Goal: Transaction & Acquisition: Purchase product/service

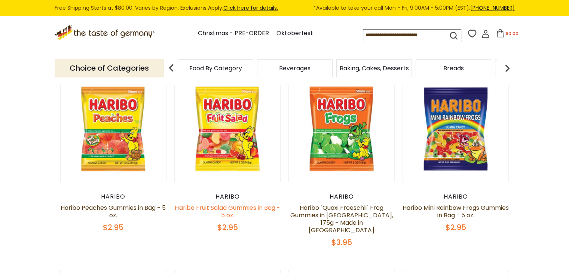
scroll to position [75, 0]
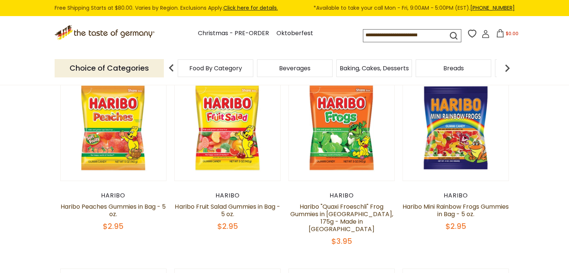
click at [421, 37] on input at bounding box center [398, 35] width 71 height 10
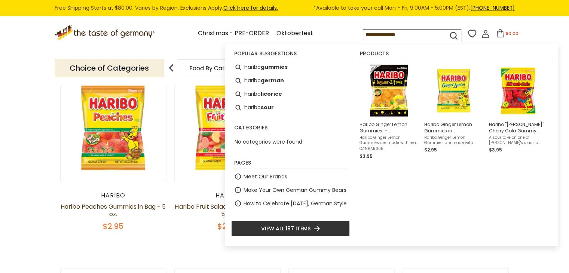
type input "**********"
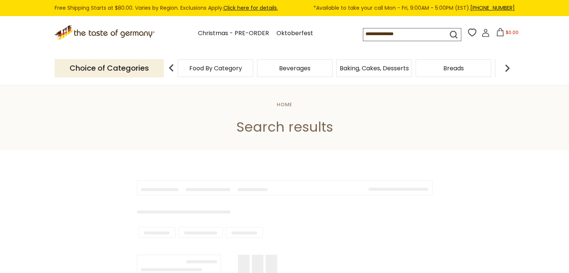
type input "**********"
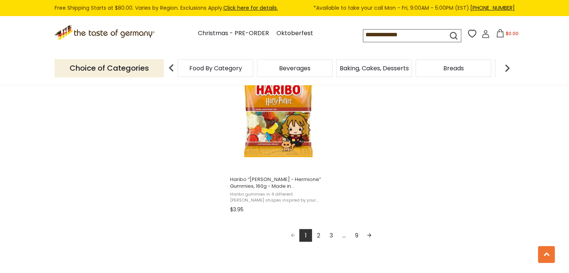
scroll to position [1346, 0]
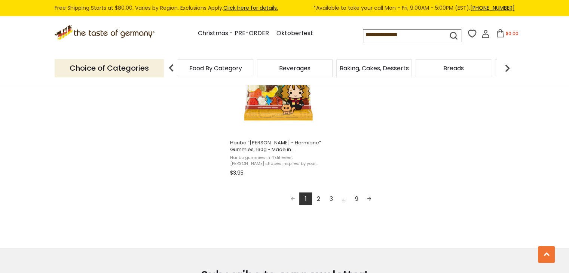
click at [317, 198] on link "2" at bounding box center [318, 198] width 13 height 13
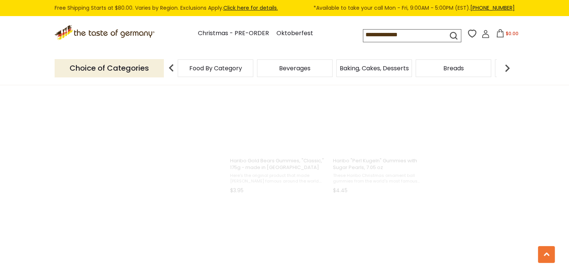
scroll to position [401, 0]
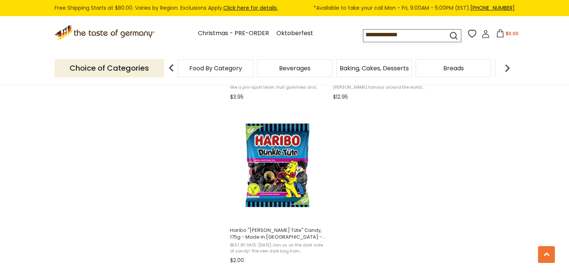
scroll to position [1309, 0]
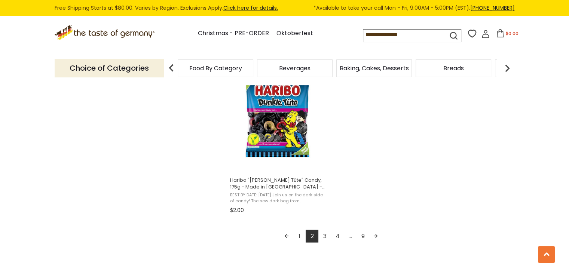
click at [326, 236] on link "3" at bounding box center [324, 236] width 13 height 13
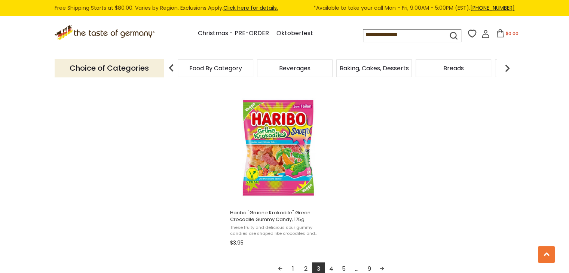
scroll to position [1309, 0]
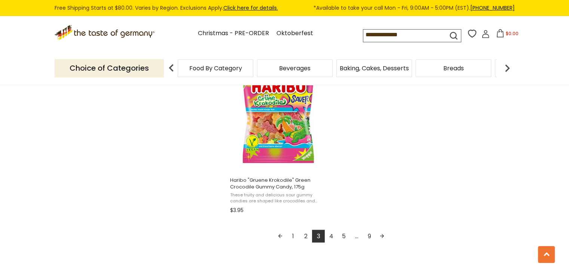
click at [293, 237] on link "1" at bounding box center [292, 236] width 13 height 13
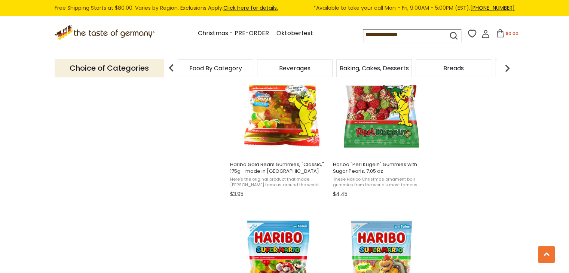
scroll to position [1009, 0]
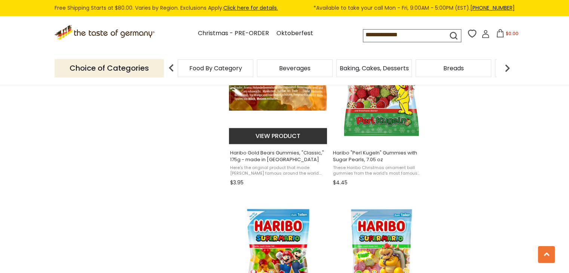
drag, startPoint x: 304, startPoint y: 121, endPoint x: 309, endPoint y: 144, distance: 23.8
click at [304, 121] on img "Haribo Gold Bears Gummies," at bounding box center [278, 87] width 99 height 99
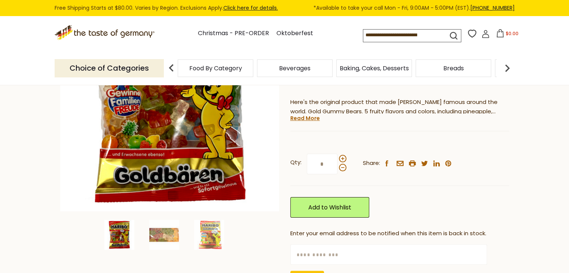
scroll to position [37, 0]
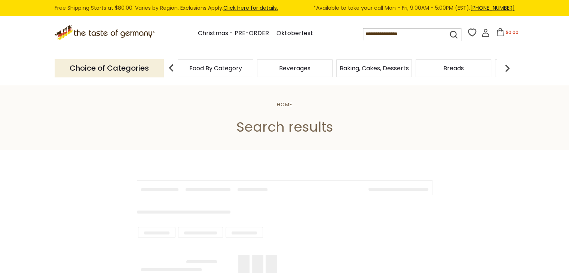
type input "**********"
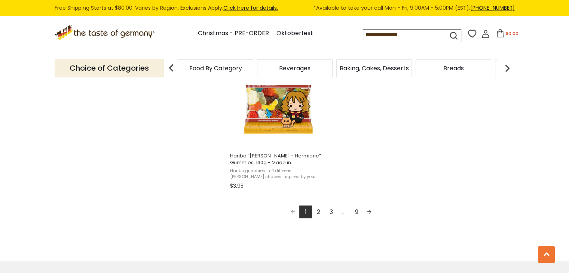
scroll to position [1346, 0]
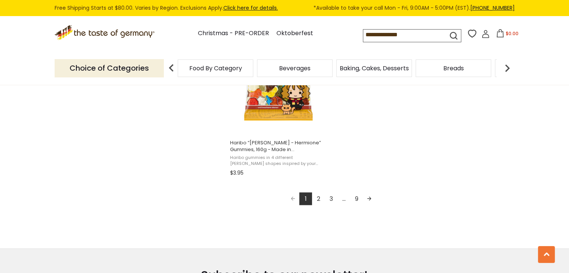
click at [319, 195] on link "2" at bounding box center [318, 198] width 13 height 13
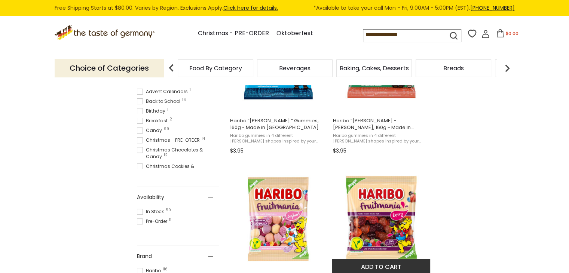
scroll to position [299, 0]
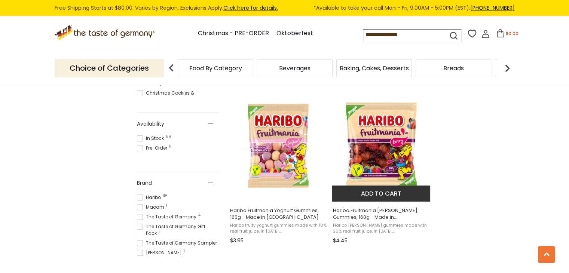
click at [374, 167] on img "Haribo Fruitmania Berry Gummies, 160g - Made in Germany" at bounding box center [381, 145] width 99 height 99
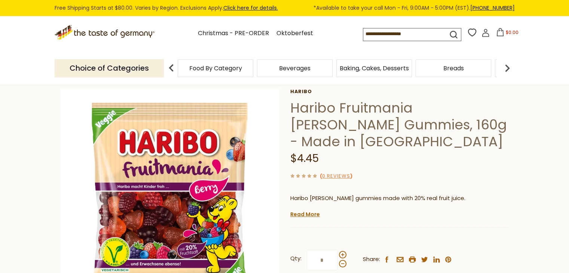
scroll to position [112, 0]
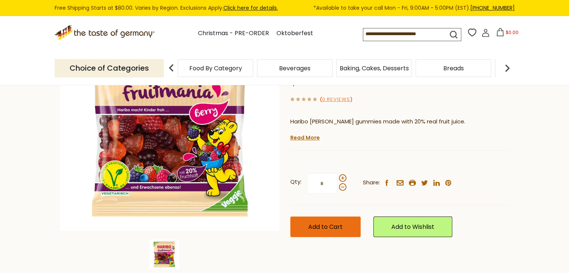
click at [339, 234] on button "Add to Cart" at bounding box center [325, 226] width 70 height 21
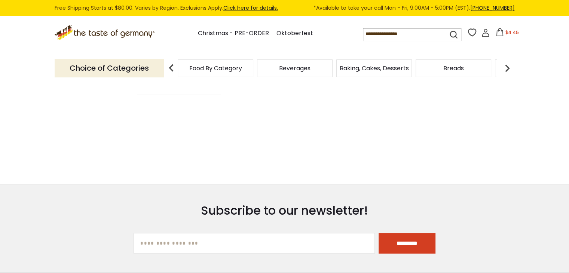
type input "**********"
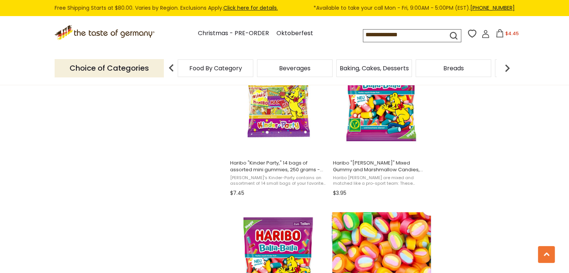
scroll to position [748, 0]
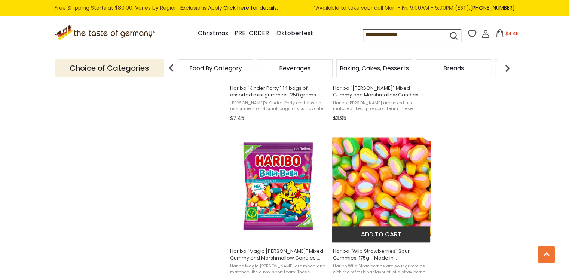
click at [381, 237] on button "Add to cart" at bounding box center [381, 234] width 98 height 16
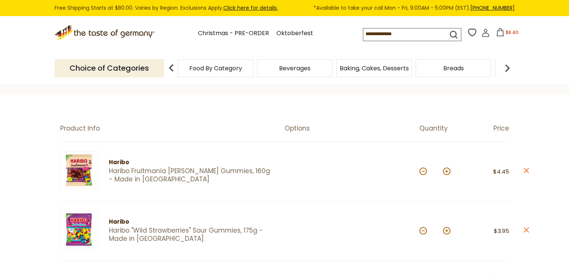
scroll to position [37, 0]
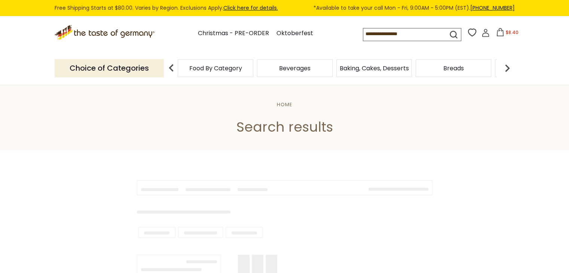
type input "**********"
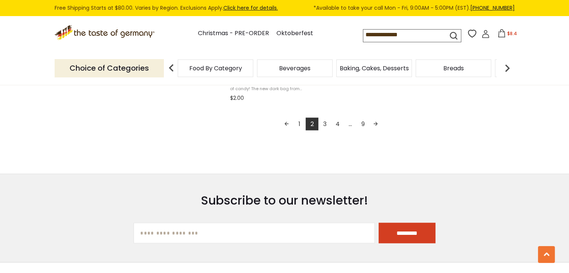
click at [326, 121] on link "3" at bounding box center [324, 123] width 13 height 13
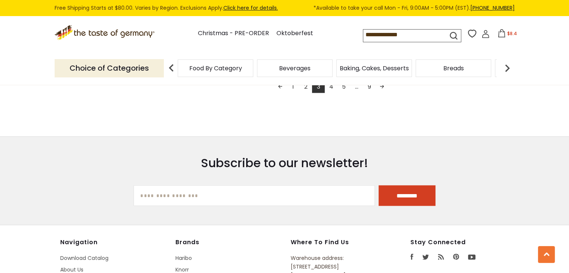
click at [305, 87] on link "2" at bounding box center [305, 86] width 13 height 13
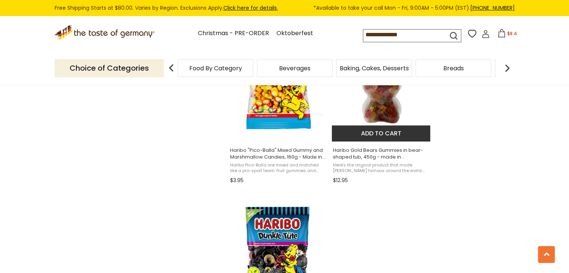
scroll to position [1309, 0]
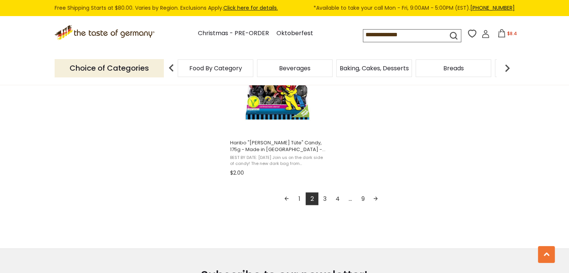
click at [325, 196] on link "3" at bounding box center [324, 198] width 13 height 13
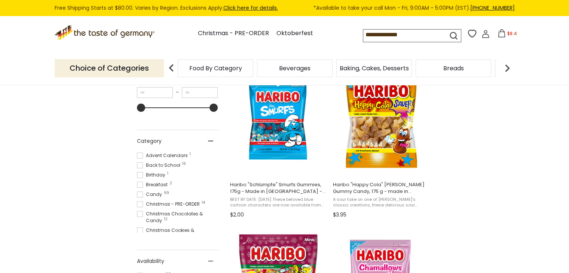
scroll to position [163, 0]
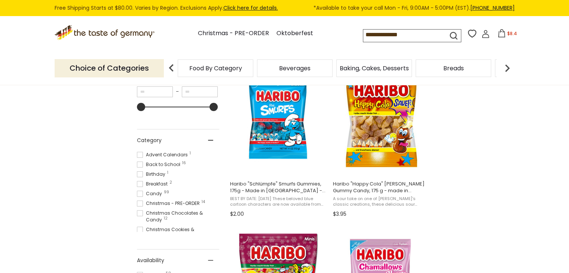
scroll to position [1346, 0]
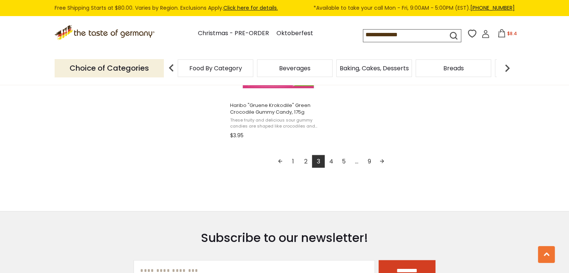
click at [315, 160] on link "3" at bounding box center [318, 161] width 13 height 13
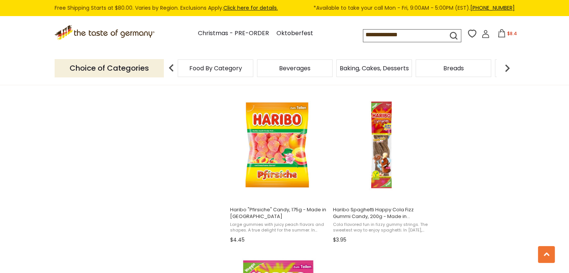
scroll to position [1122, 0]
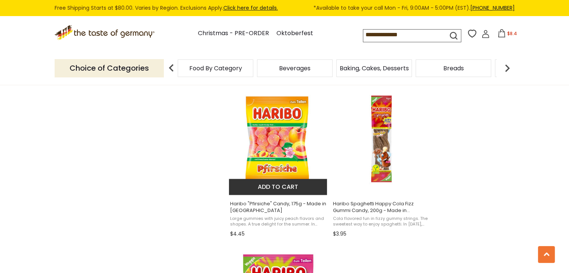
click at [275, 185] on button "Add to cart" at bounding box center [278, 187] width 98 height 16
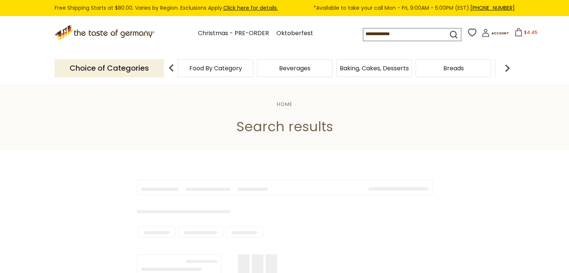
type input "**********"
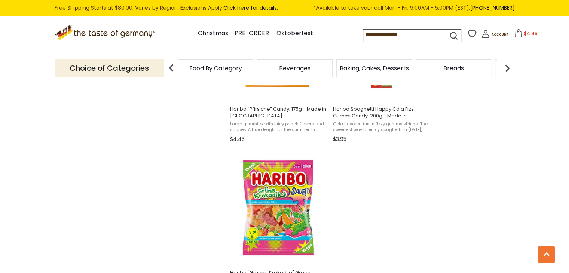
scroll to position [1346, 0]
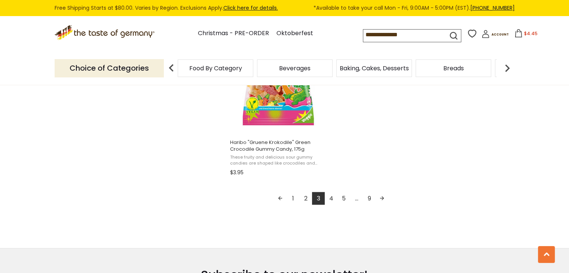
click at [294, 196] on link "1" at bounding box center [292, 198] width 13 height 13
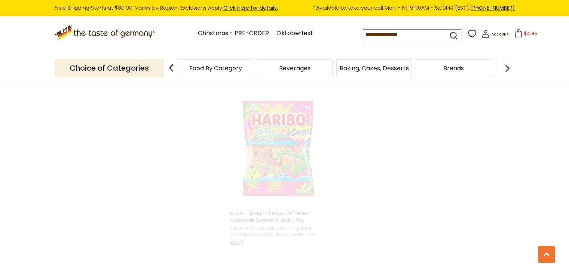
scroll to position [372, 0]
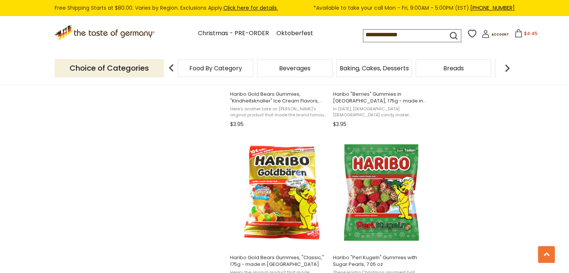
scroll to position [935, 0]
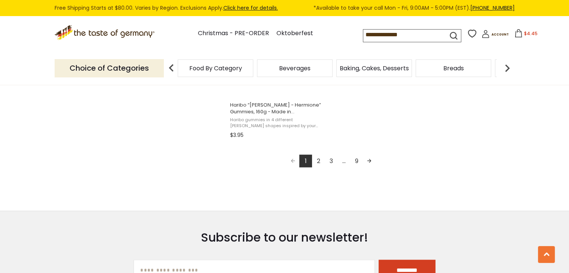
click at [320, 160] on link "2" at bounding box center [318, 160] width 13 height 13
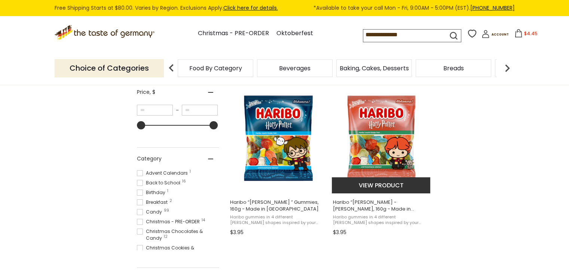
scroll to position [262, 0]
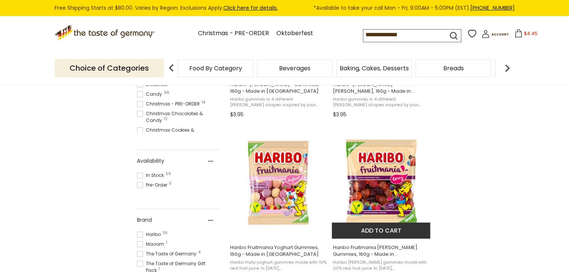
click at [391, 228] on button "Add to cart" at bounding box center [381, 230] width 98 height 16
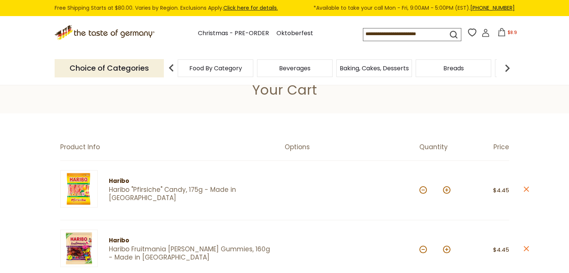
scroll to position [150, 0]
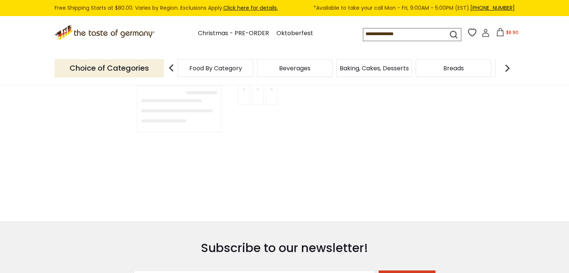
type input "**********"
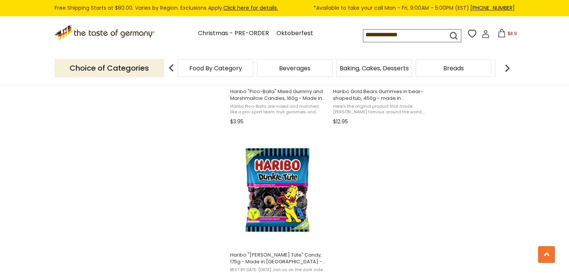
scroll to position [1309, 0]
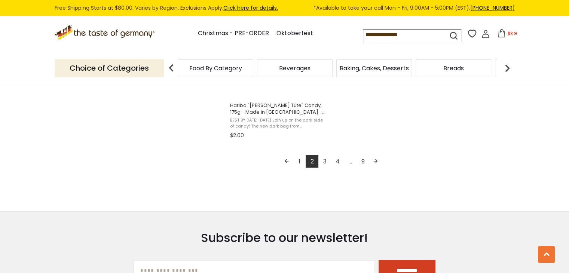
click at [325, 162] on link "3" at bounding box center [324, 161] width 13 height 13
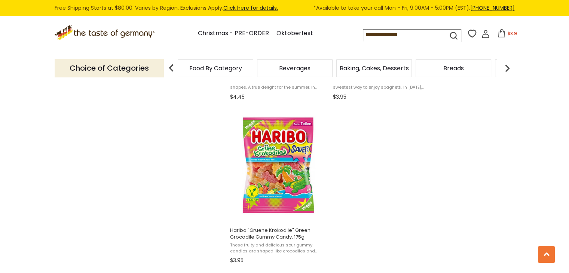
scroll to position [1271, 0]
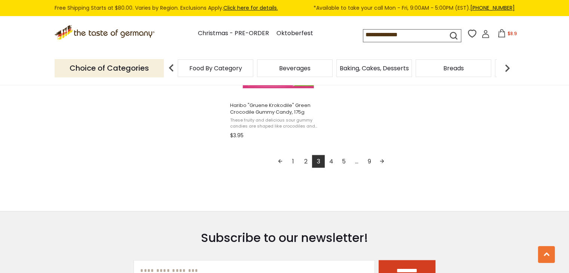
click at [330, 163] on link "4" at bounding box center [331, 161] width 13 height 13
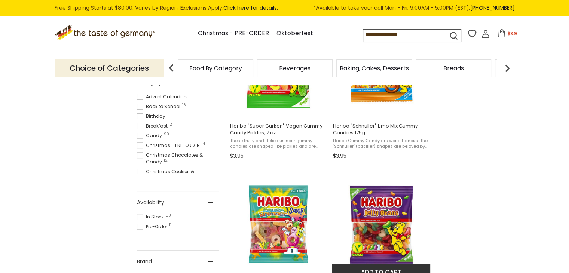
scroll to position [150, 0]
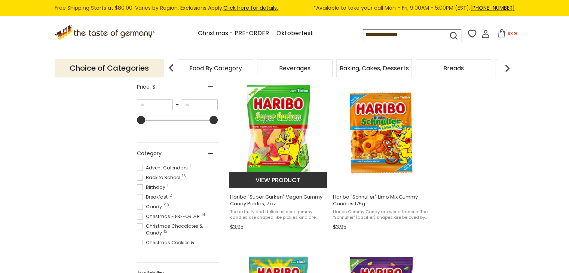
click at [284, 149] on img "Haribo" at bounding box center [278, 132] width 99 height 99
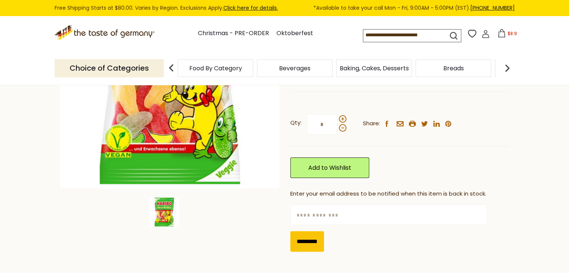
scroll to position [75, 0]
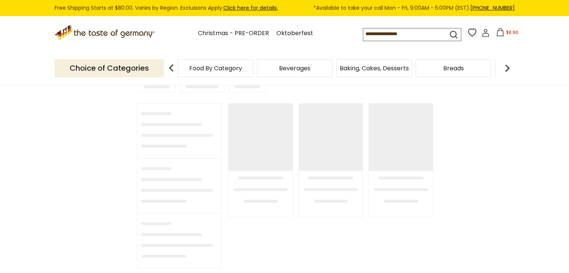
type input "**********"
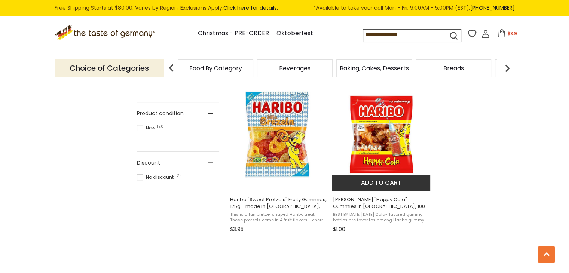
scroll to position [486, 0]
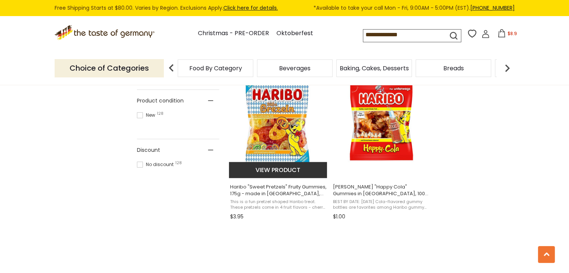
click at [281, 136] on img "Haribo" at bounding box center [278, 121] width 99 height 99
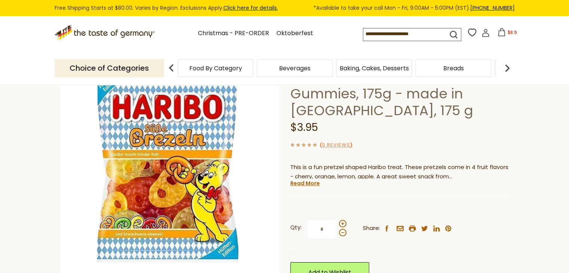
scroll to position [75, 0]
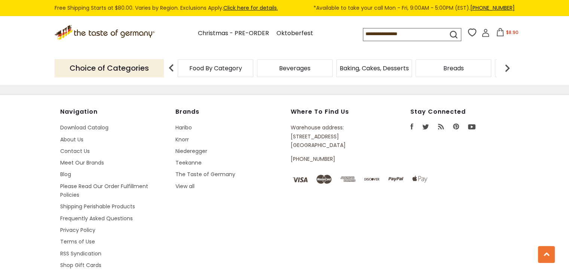
type input "**********"
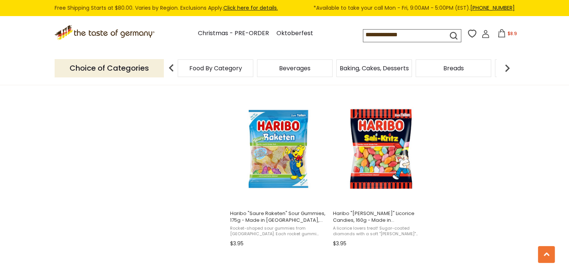
scroll to position [636, 0]
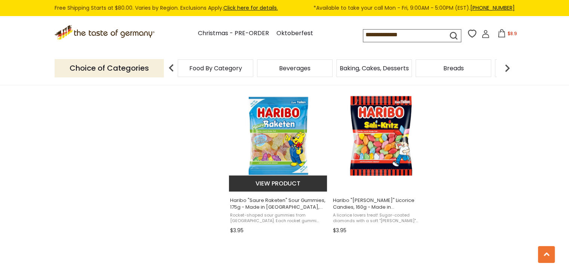
click at [282, 152] on img "Haribo" at bounding box center [278, 135] width 99 height 99
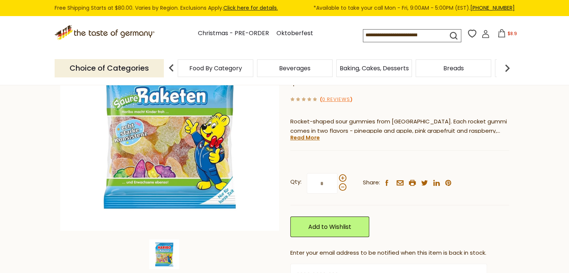
scroll to position [262, 0]
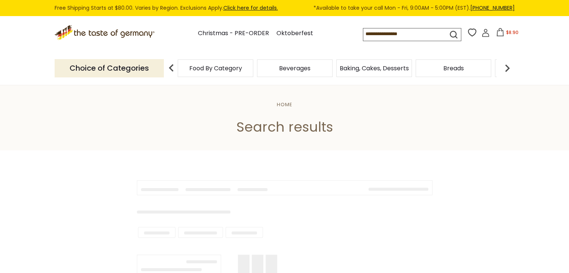
type input "**********"
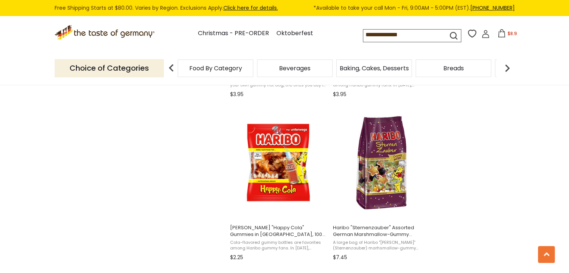
scroll to position [748, 0]
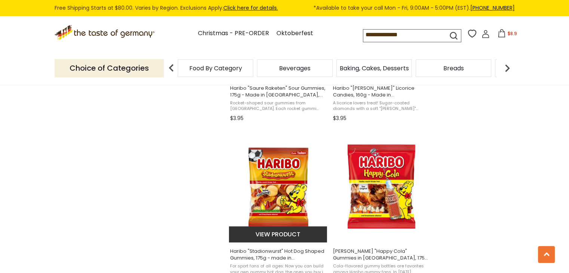
click at [259, 188] on img "Haribo" at bounding box center [278, 186] width 99 height 99
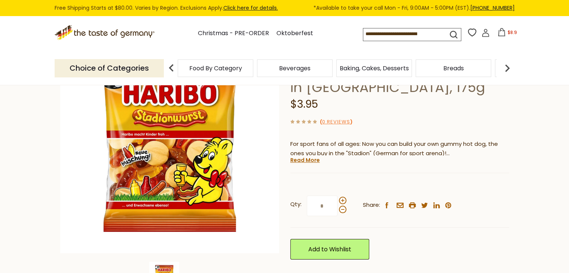
scroll to position [75, 0]
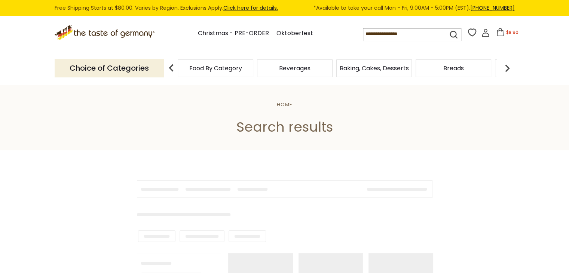
type input "**********"
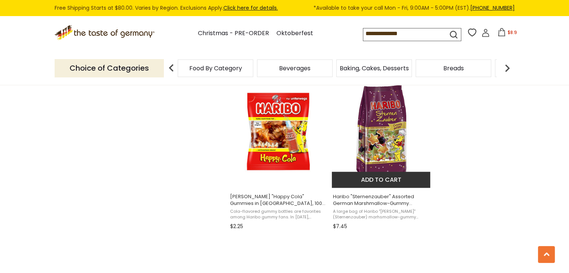
scroll to position [1047, 0]
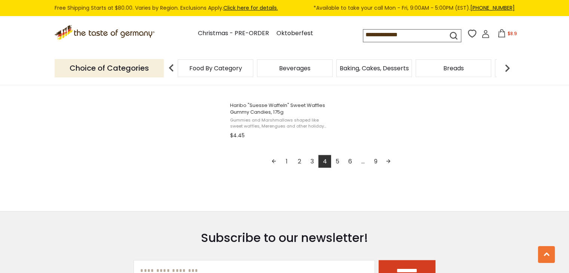
click at [336, 157] on link "5" at bounding box center [337, 161] width 13 height 13
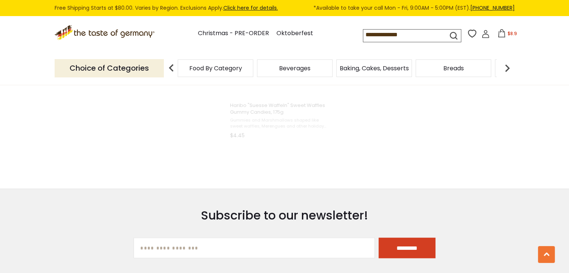
scroll to position [719, 0]
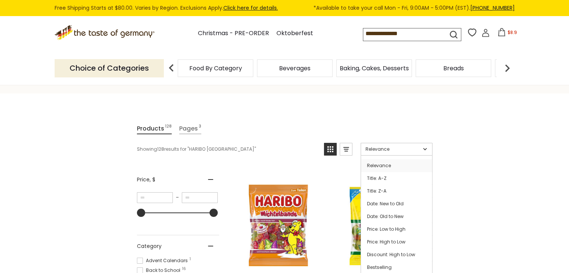
scroll to position [112, 0]
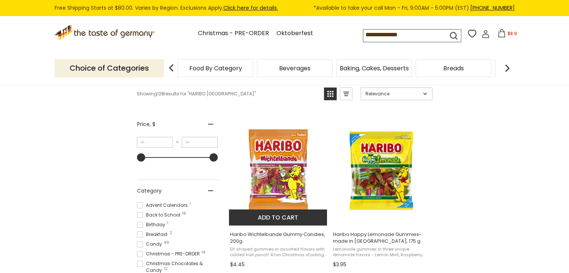
click at [286, 199] on img "Haribo Wichtelbande Gummy Candies, 200g" at bounding box center [278, 169] width 99 height 99
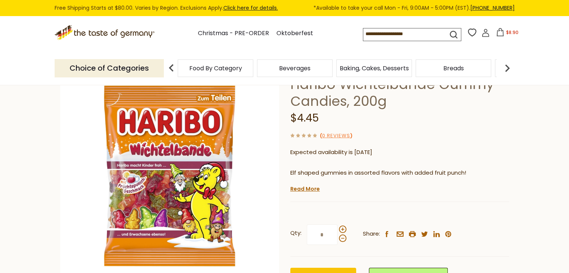
scroll to position [112, 0]
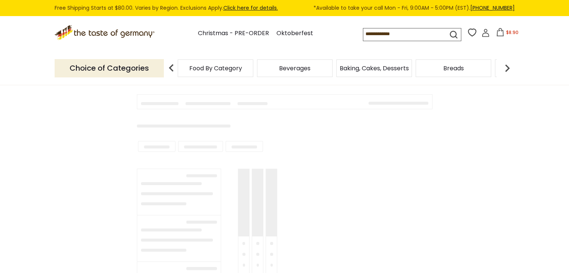
type input "**********"
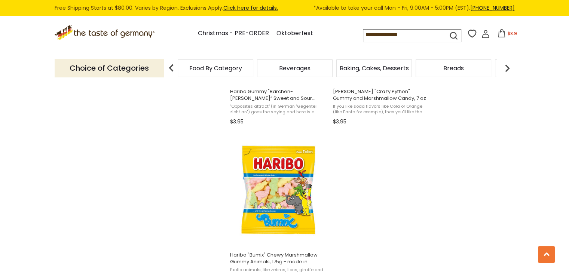
scroll to position [1122, 0]
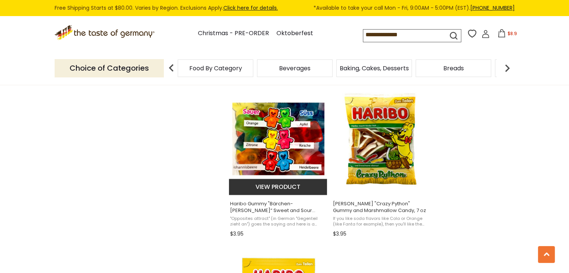
click at [288, 149] on img "Haribo Gummy" at bounding box center [278, 138] width 99 height 99
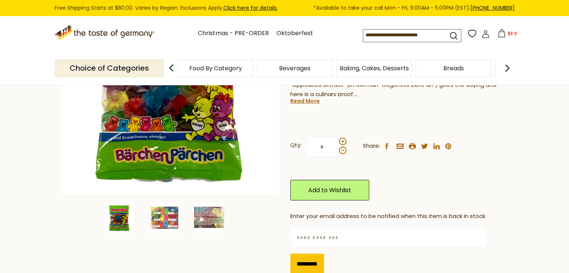
scroll to position [150, 0]
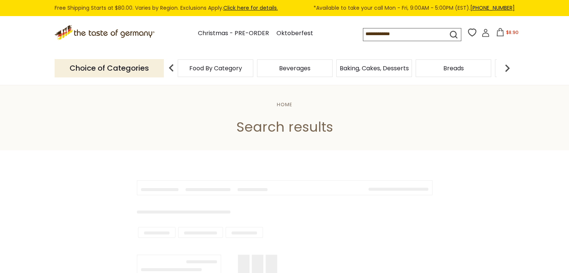
type input "**********"
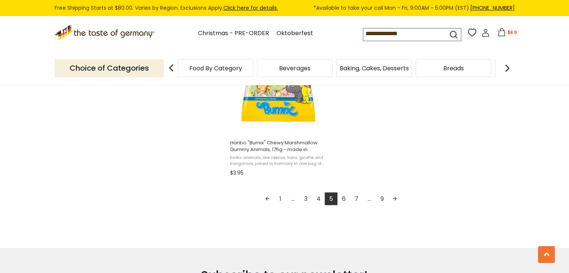
click at [346, 198] on link "6" at bounding box center [343, 198] width 13 height 13
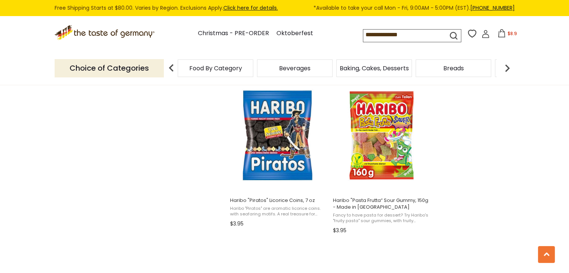
scroll to position [673, 0]
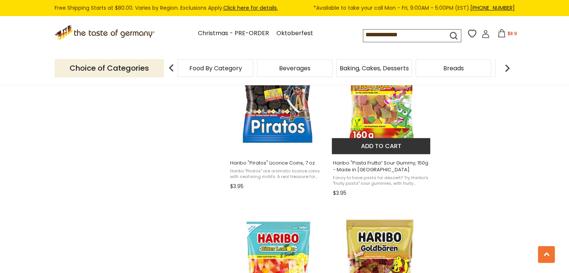
click at [378, 145] on button "Add to cart" at bounding box center [381, 146] width 98 height 16
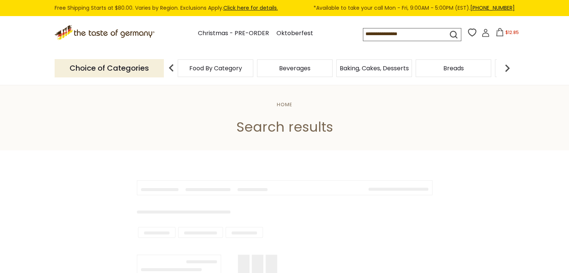
type input "**********"
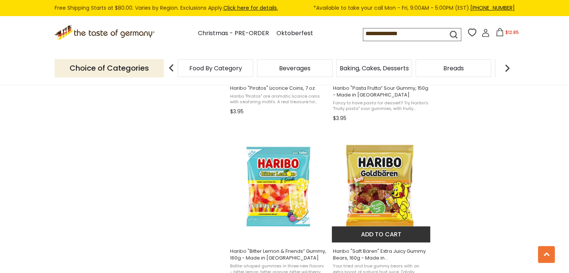
scroll to position [823, 0]
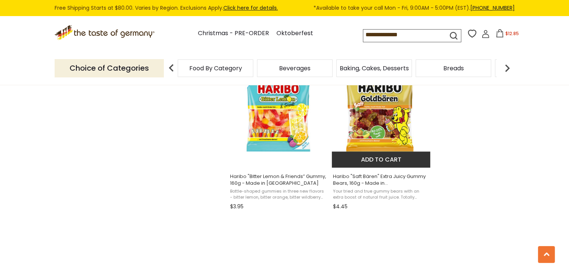
click at [388, 158] on button "Add to cart" at bounding box center [381, 159] width 98 height 16
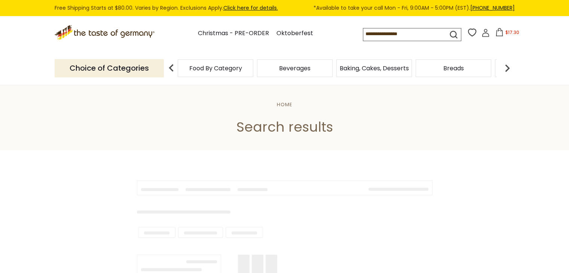
type input "**********"
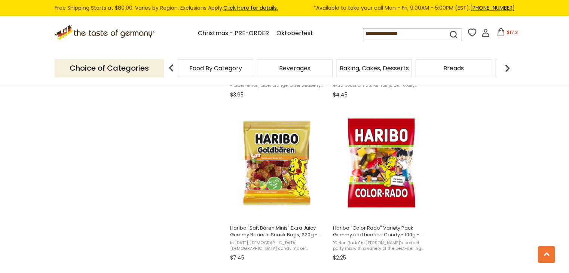
scroll to position [935, 0]
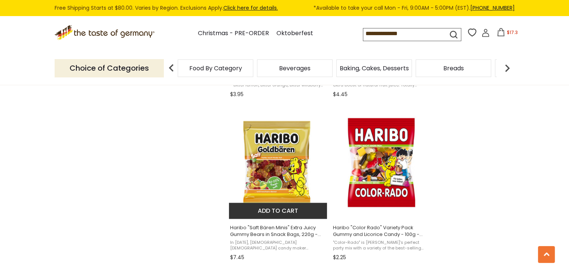
click at [276, 209] on button "Add to cart" at bounding box center [278, 211] width 98 height 16
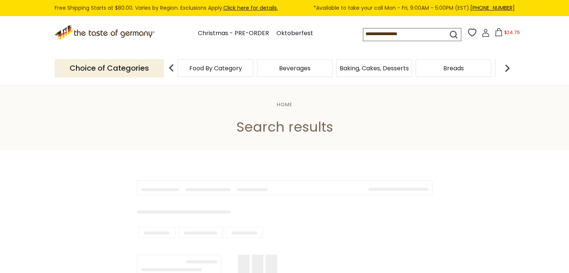
type input "**********"
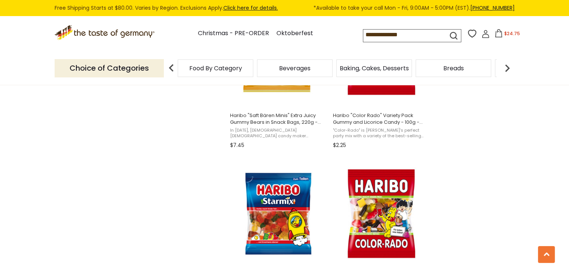
scroll to position [1122, 0]
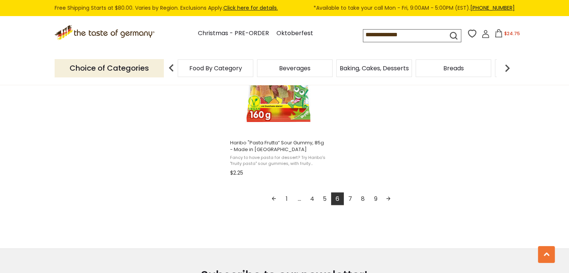
click at [350, 200] on link "7" at bounding box center [350, 198] width 13 height 13
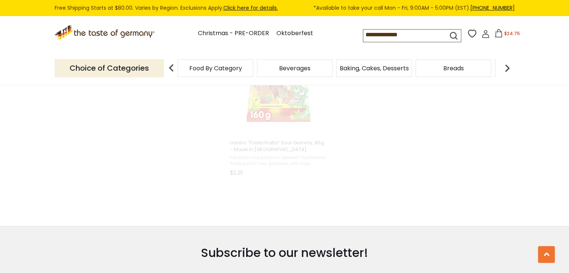
scroll to position [1085, 0]
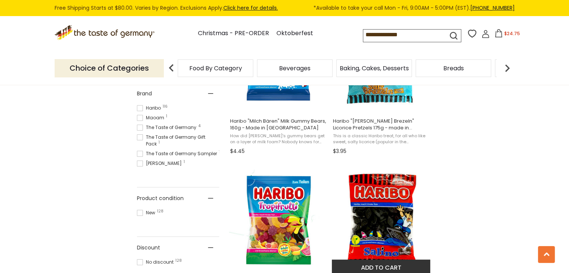
scroll to position [449, 0]
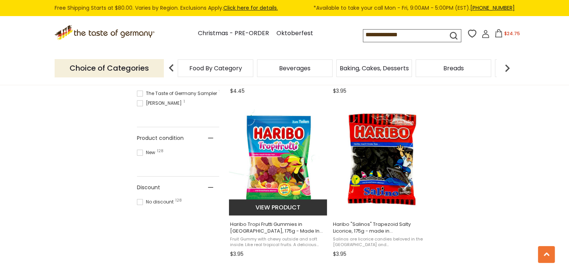
click at [276, 205] on button "View product" at bounding box center [278, 207] width 98 height 16
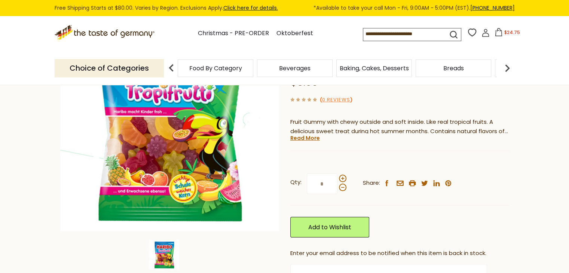
scroll to position [112, 0]
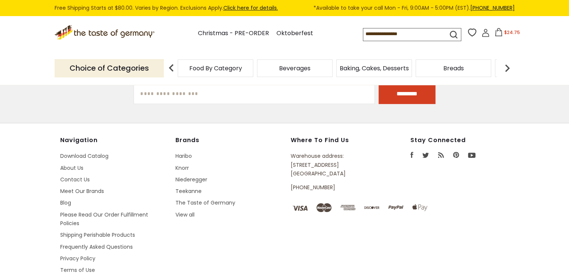
type input "**********"
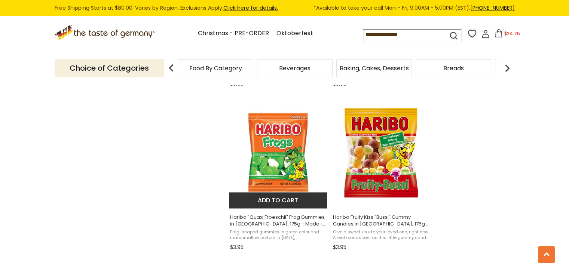
scroll to position [1122, 0]
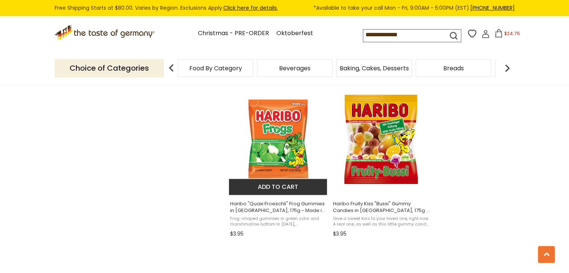
click at [270, 157] on img "Haribo" at bounding box center [278, 138] width 99 height 99
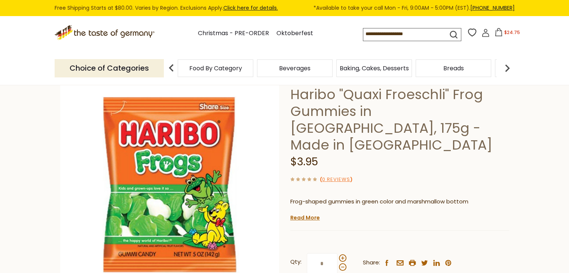
scroll to position [112, 0]
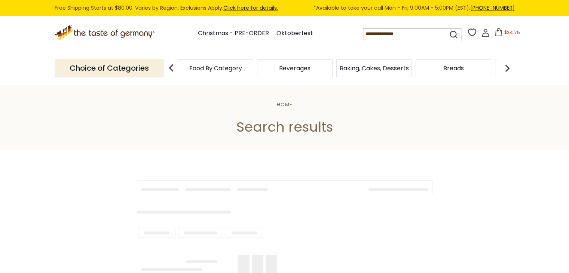
type input "**********"
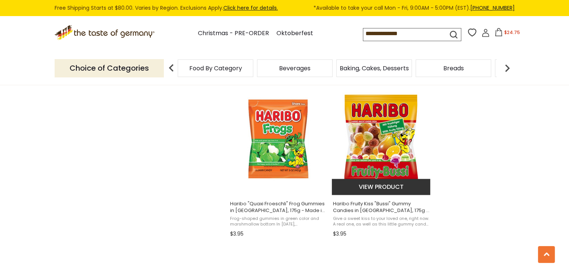
click at [382, 188] on button "View product" at bounding box center [381, 187] width 98 height 16
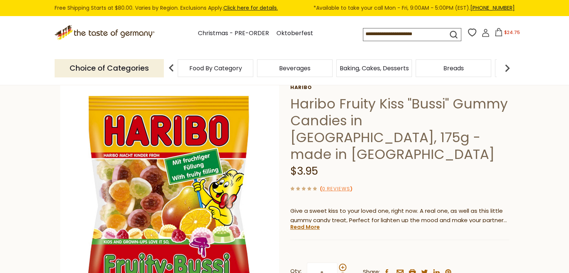
scroll to position [37, 0]
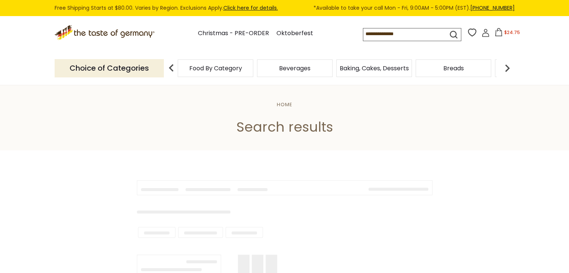
type input "**********"
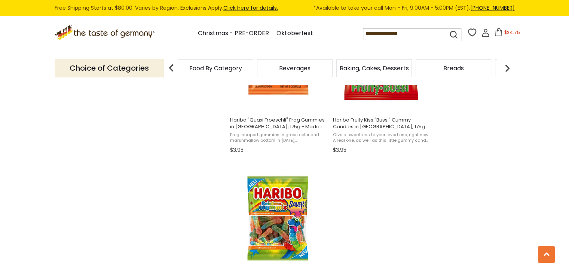
scroll to position [1309, 0]
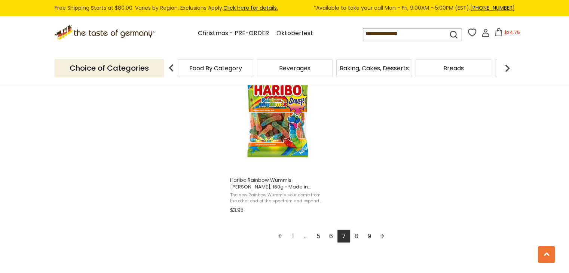
click at [355, 240] on link "8" at bounding box center [356, 236] width 13 height 13
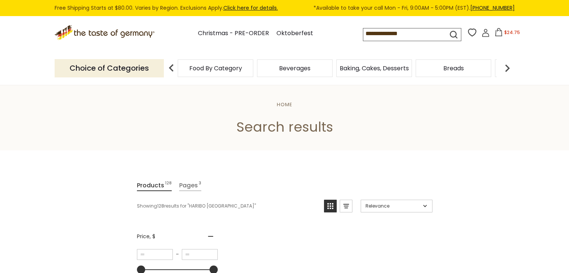
click at [504, 36] on span "$24.75" at bounding box center [512, 32] width 16 height 6
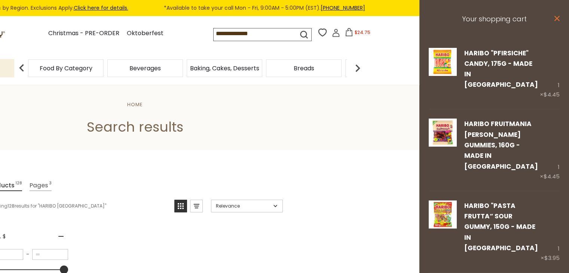
click at [554, 19] on icon at bounding box center [556, 18] width 5 height 5
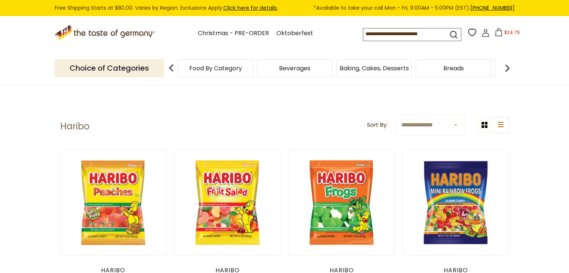
click at [499, 33] on icon at bounding box center [498, 32] width 7 height 8
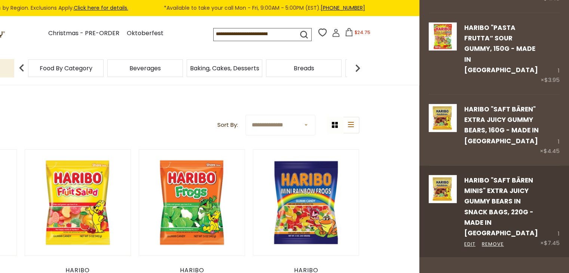
scroll to position [37, 0]
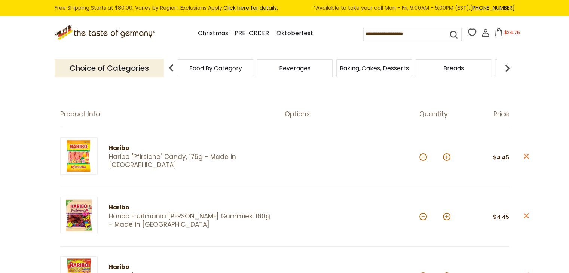
scroll to position [112, 0]
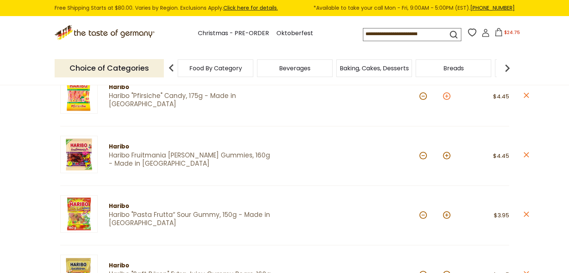
click at [447, 99] on button at bounding box center [446, 95] width 7 height 7
type input "*"
click at [446, 157] on button at bounding box center [446, 155] width 7 height 7
type input "*"
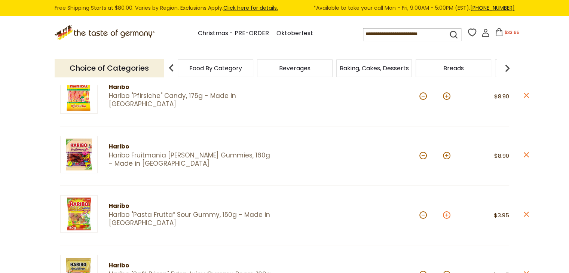
click at [446, 215] on button at bounding box center [446, 214] width 7 height 7
type input "*"
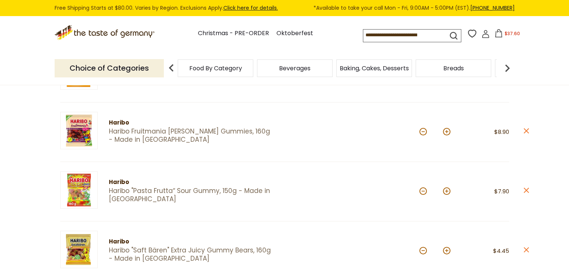
scroll to position [150, 0]
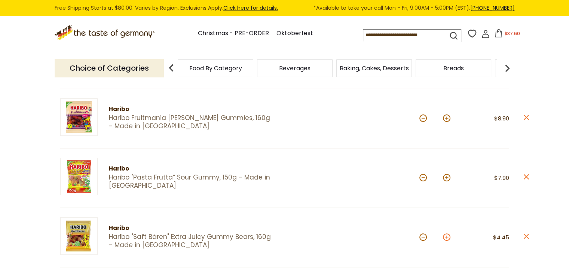
click at [448, 237] on button at bounding box center [446, 236] width 7 height 7
type input "*"
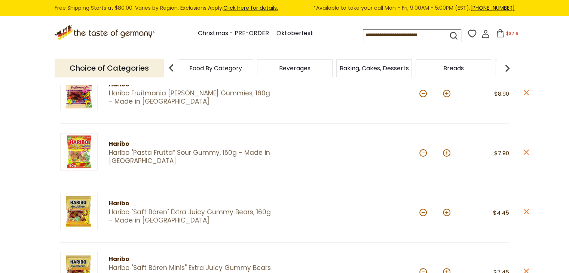
scroll to position [224, 0]
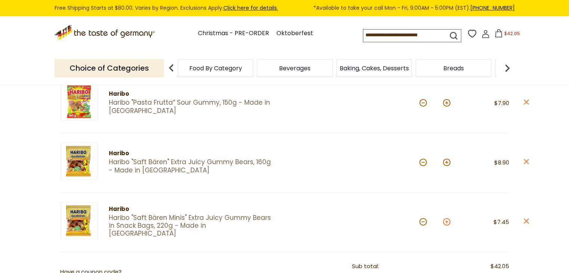
click at [447, 222] on button at bounding box center [446, 221] width 7 height 7
type input "*"
click at [259, 6] on link "Click here for details." at bounding box center [250, 7] width 55 height 7
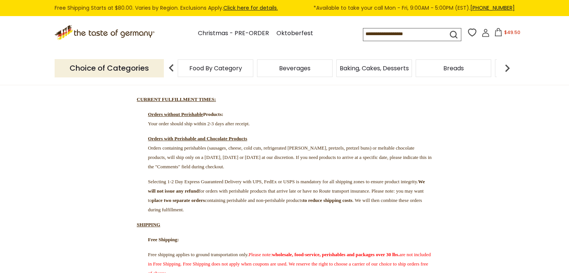
scroll to position [112, 0]
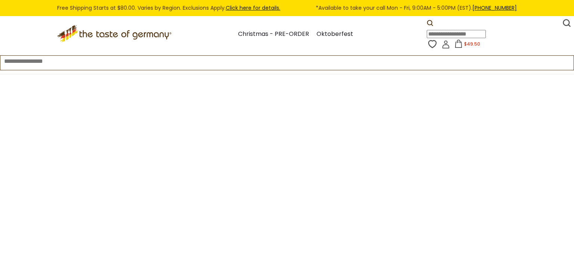
click at [107, 33] on icon ".st0{fill:#EDD300;} .st1{fill:#D33E21;}" at bounding box center [114, 33] width 114 height 17
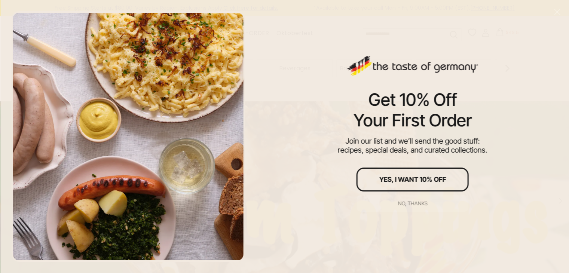
click at [411, 201] on div "No, thanks" at bounding box center [412, 203] width 30 height 5
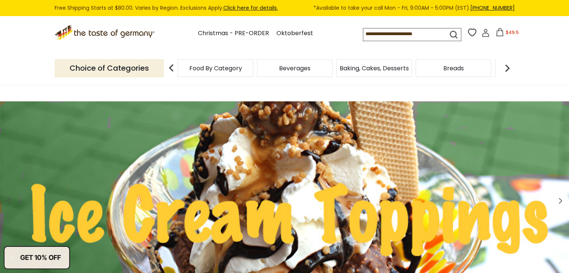
click at [505, 33] on span "$49.5" at bounding box center [511, 32] width 13 height 6
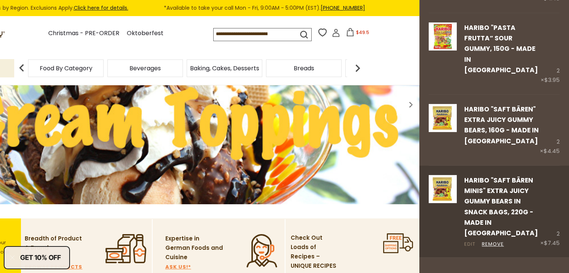
scroll to position [150, 0]
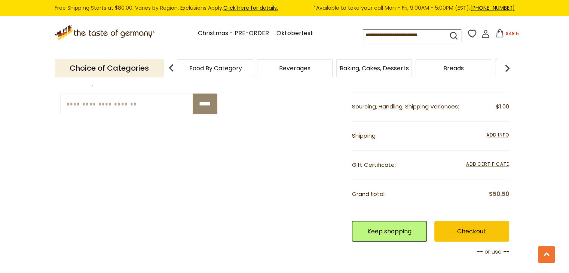
scroll to position [374, 0]
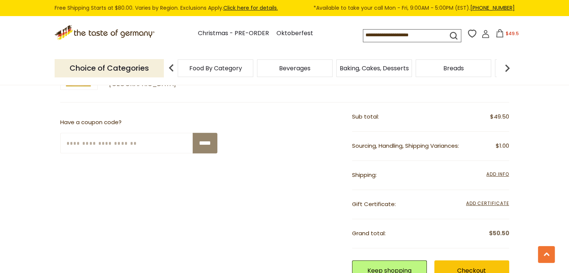
click at [465, 183] on div "**********" at bounding box center [430, 175] width 157 height 29
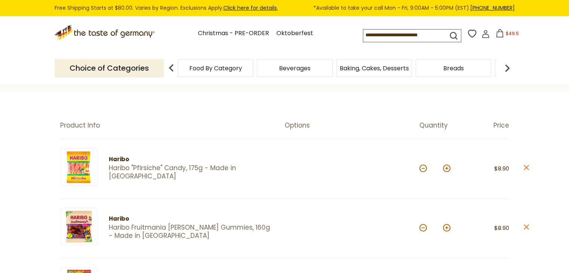
scroll to position [0, 0]
